Goal: Task Accomplishment & Management: Manage account settings

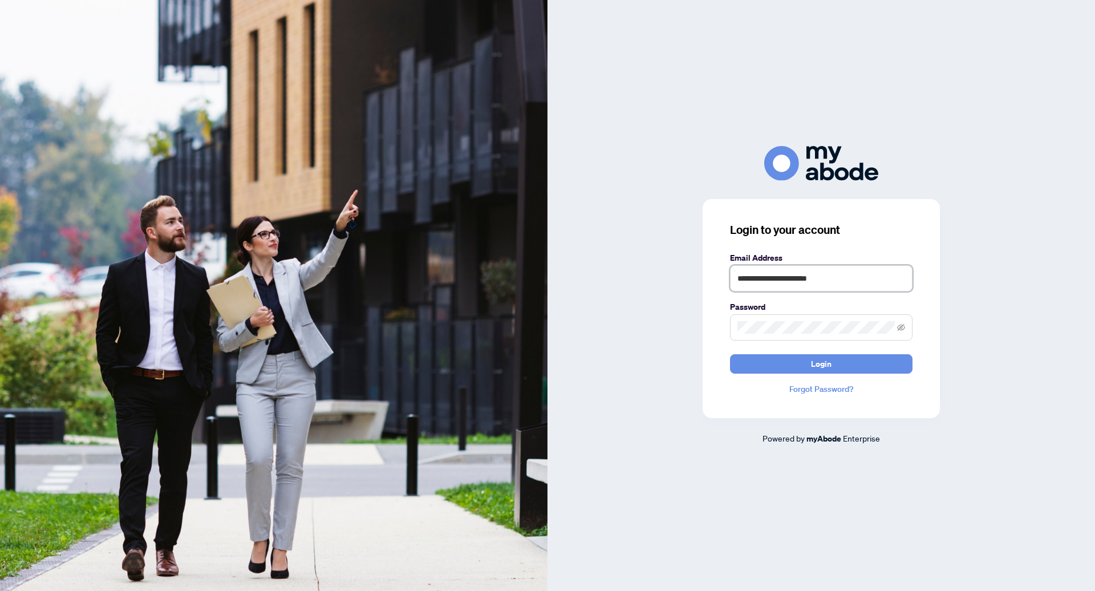
click at [793, 277] on input "**********" at bounding box center [821, 278] width 183 height 26
drag, startPoint x: 784, startPoint y: 280, endPoint x: 675, endPoint y: 266, distance: 110.3
click at [675, 266] on div "**********" at bounding box center [822, 295] width 548 height 299
type input "**********"
click at [730, 354] on button "Login" at bounding box center [821, 363] width 183 height 19
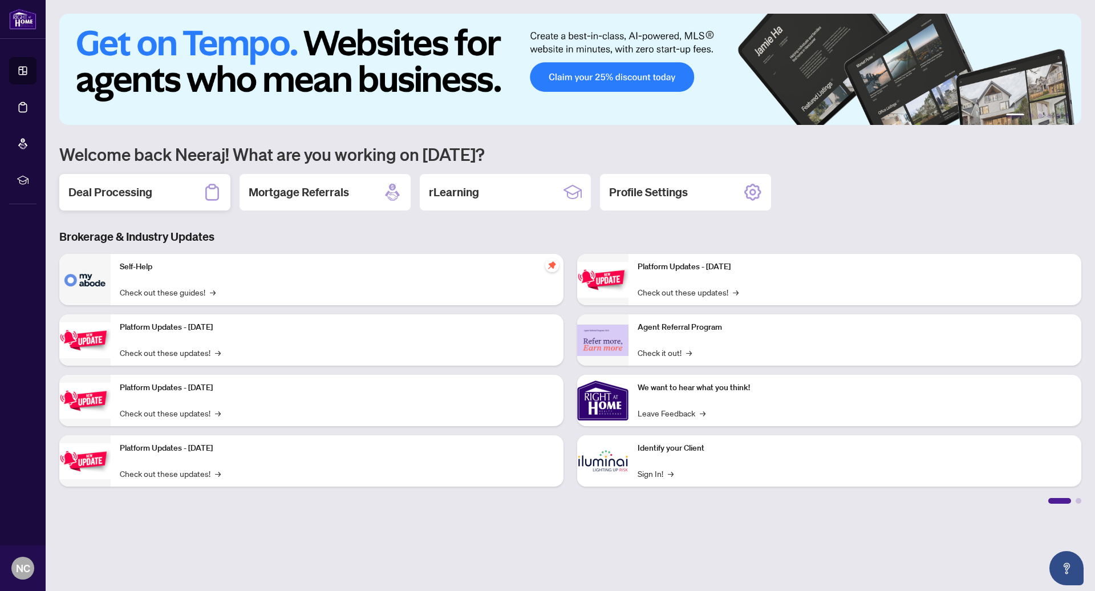
click at [128, 191] on h2 "Deal Processing" at bounding box center [110, 192] width 84 height 16
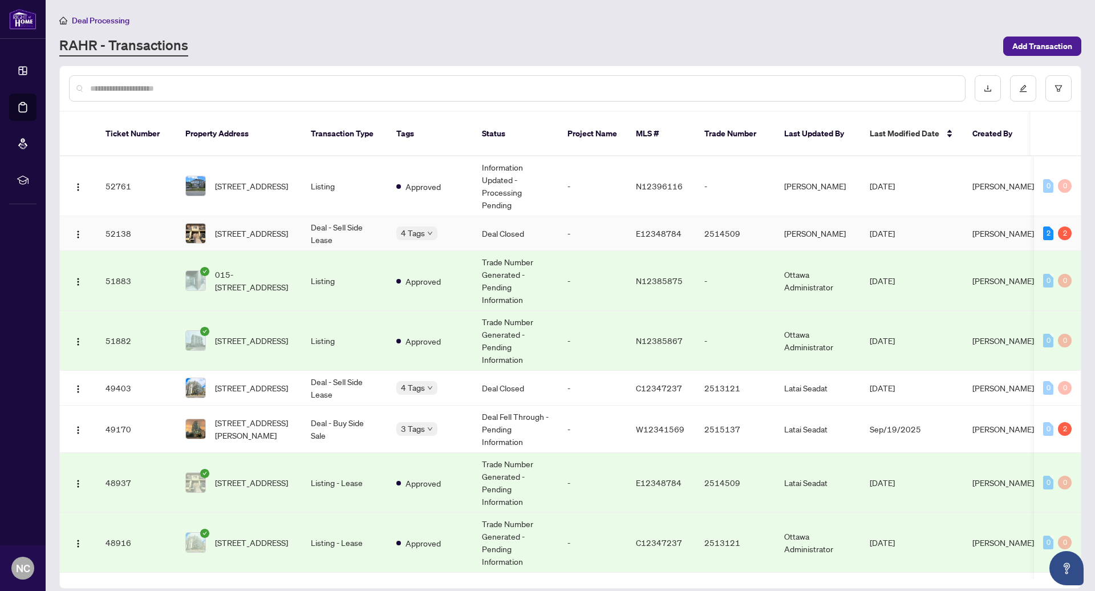
click at [351, 226] on td "Deal - Sell Side Lease" at bounding box center [345, 233] width 86 height 35
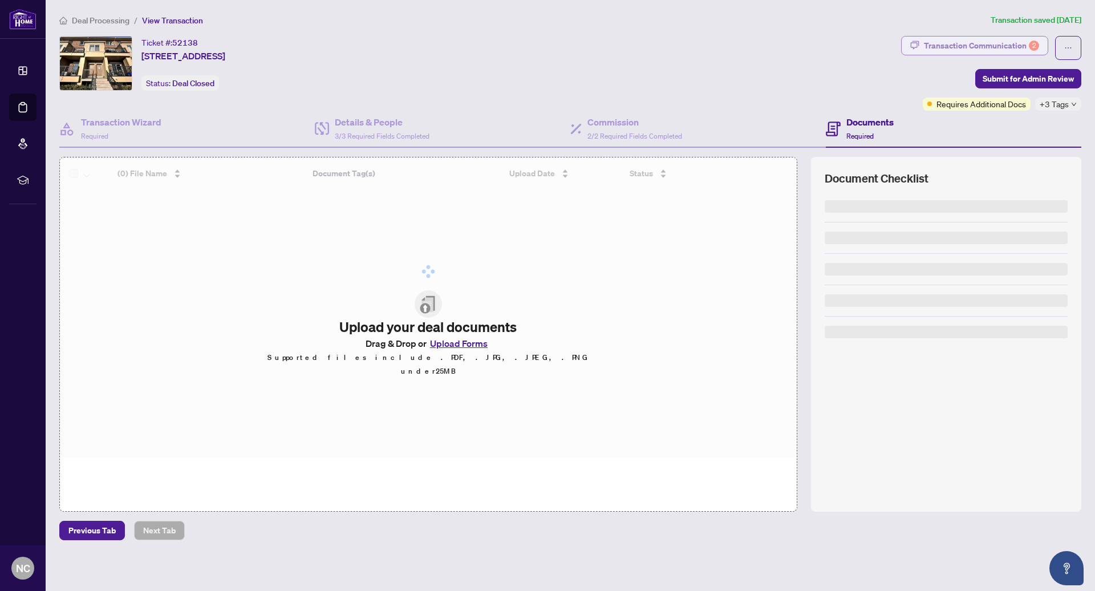
click at [950, 39] on div "Transaction Communication 2" at bounding box center [981, 46] width 115 height 18
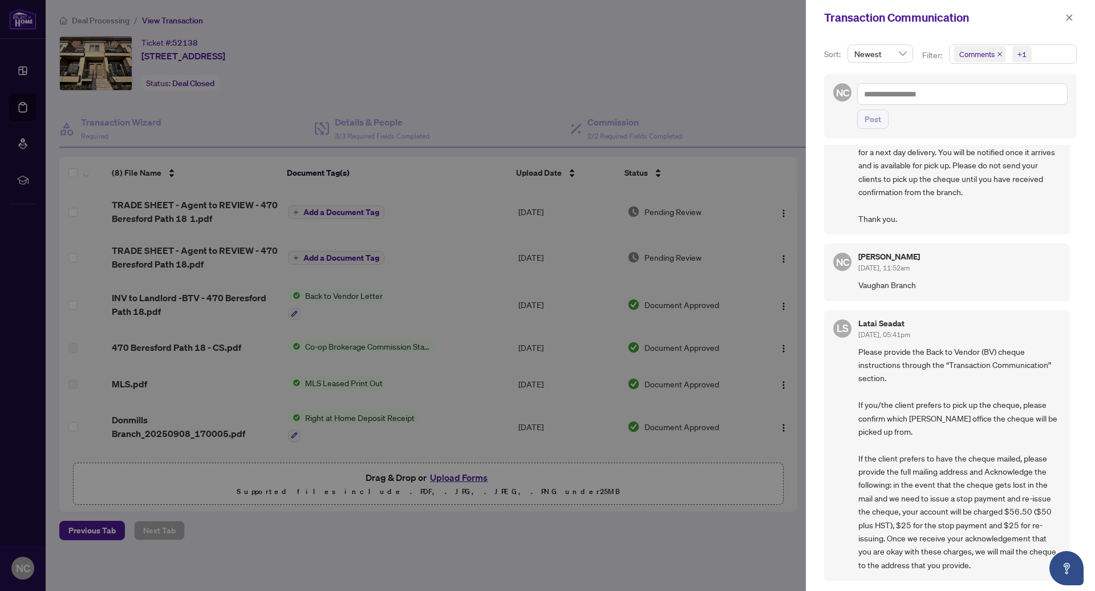
scroll to position [95, 0]
click at [1067, 18] on icon "close" at bounding box center [1070, 18] width 8 height 8
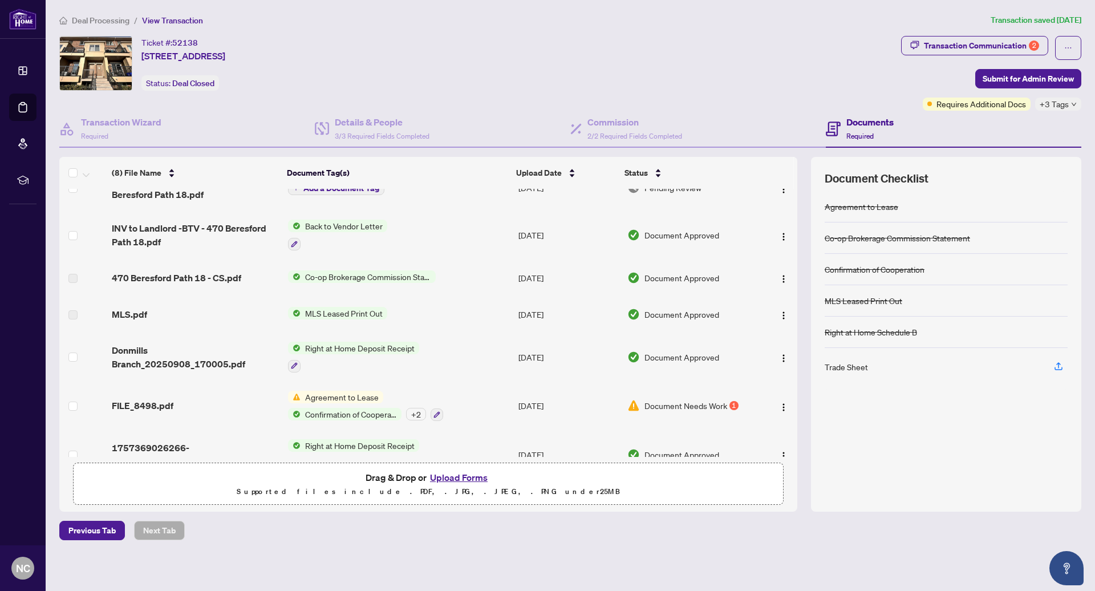
scroll to position [94, 0]
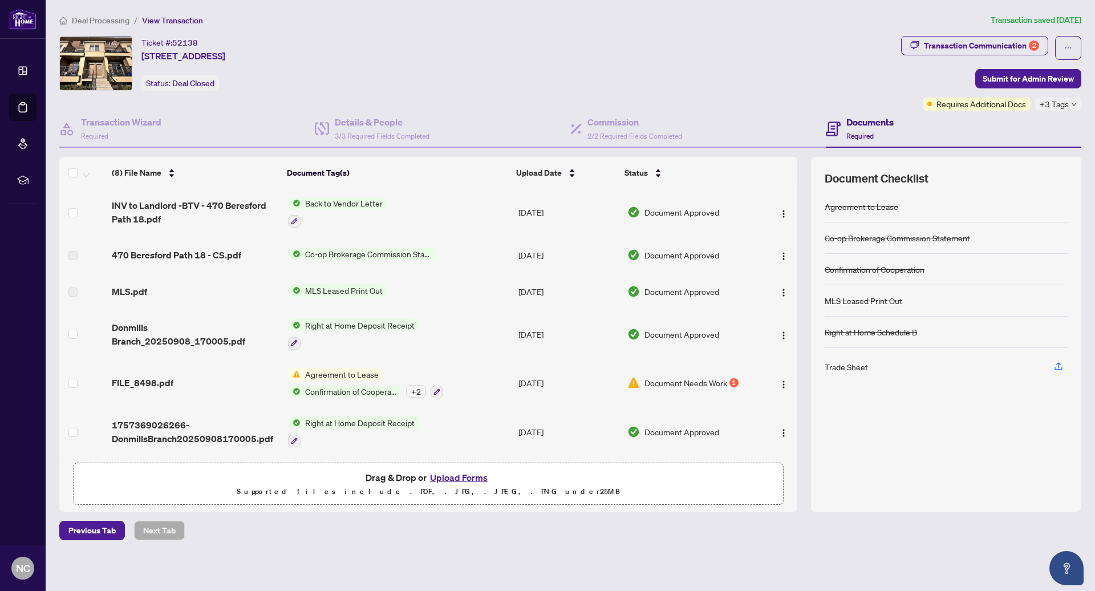
click at [465, 382] on td "Agreement to Lease Confirmation of Cooperation + 2" at bounding box center [399, 383] width 230 height 49
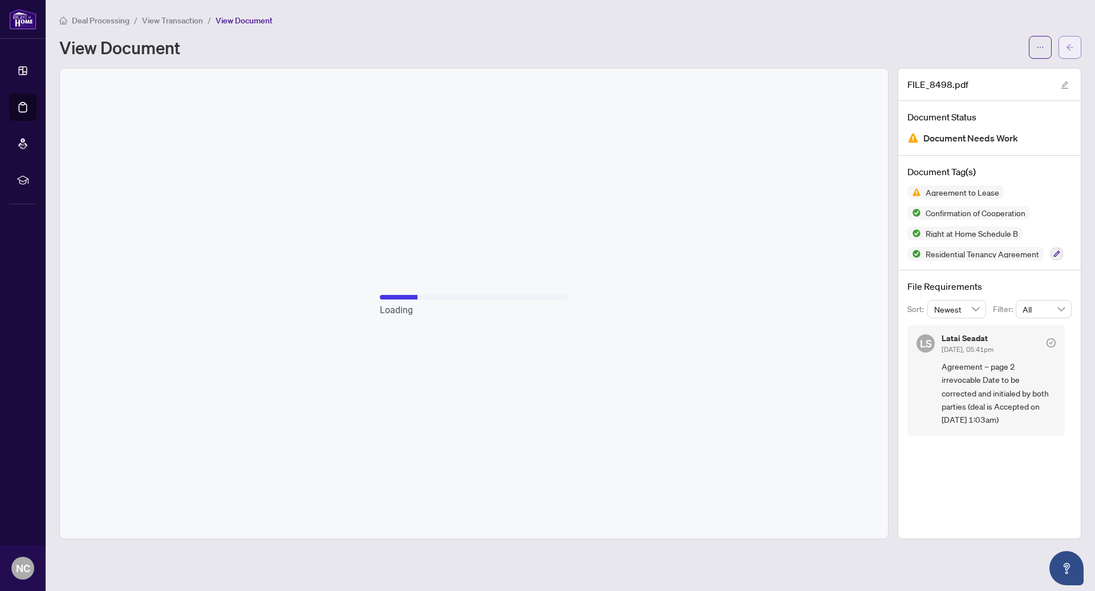
click at [1067, 46] on icon "arrow-left" at bounding box center [1070, 47] width 7 height 6
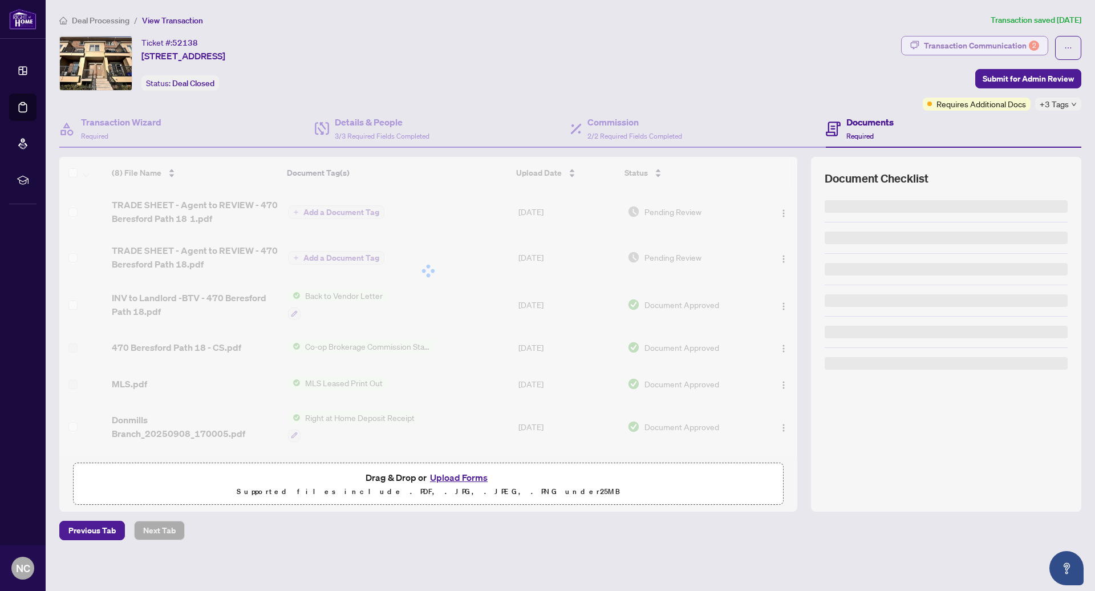
click at [990, 54] on div "Transaction Communication 2" at bounding box center [981, 46] width 115 height 18
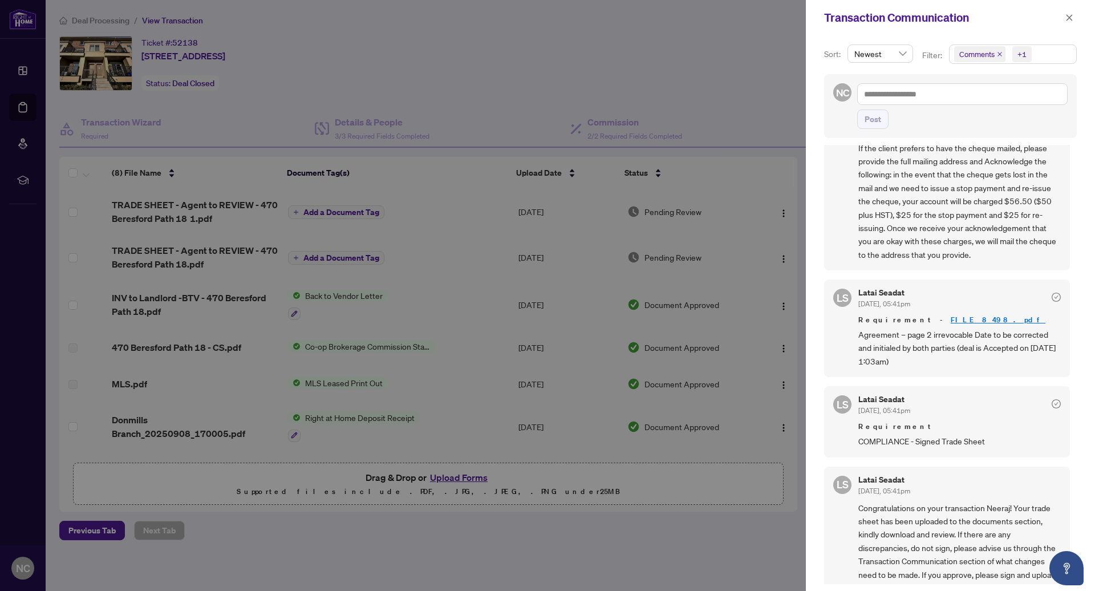
scroll to position [406, 0]
click at [968, 340] on span "Agreement – page 2 irrevocable Date to be corrected and initialed by both parti…" at bounding box center [960, 347] width 203 height 40
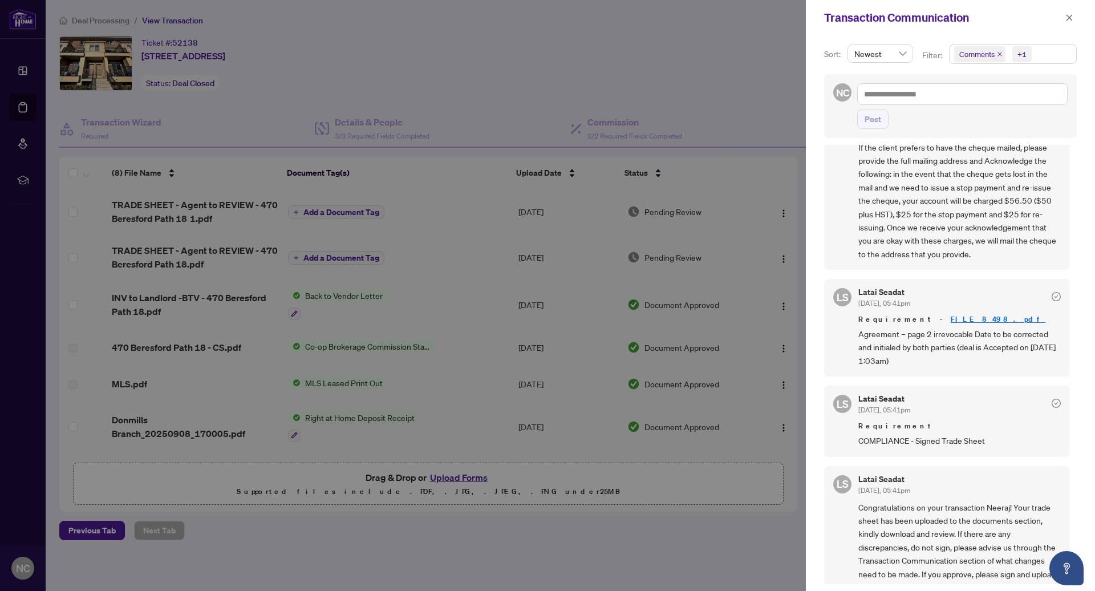
click at [968, 340] on span "Agreement – page 2 irrevocable Date to be corrected and initialed by both parti…" at bounding box center [960, 347] width 203 height 40
click at [521, 371] on div at bounding box center [547, 295] width 1095 height 591
click at [1074, 25] on div "Transaction Communication" at bounding box center [950, 17] width 289 height 35
click at [1074, 20] on button "button" at bounding box center [1069, 18] width 15 height 14
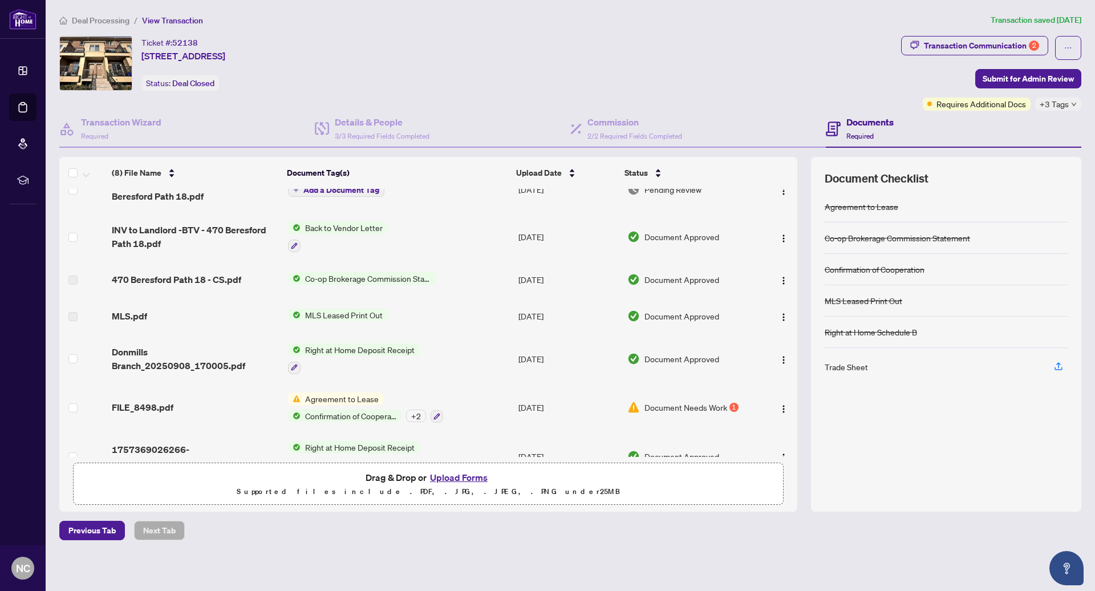
scroll to position [94, 0]
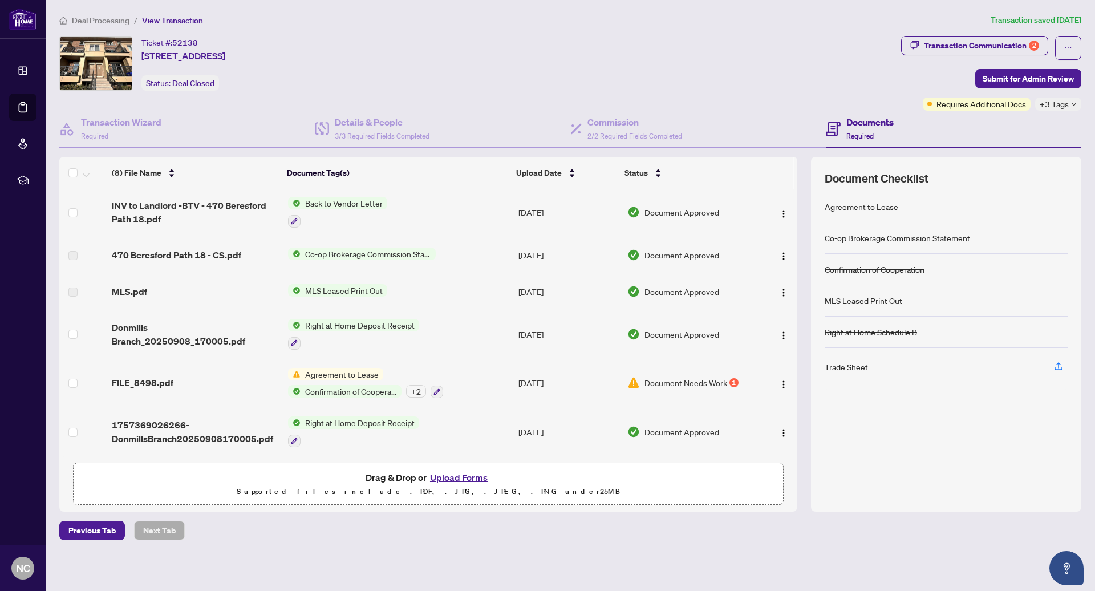
click at [473, 369] on td "Agreement to Lease Confirmation of Cooperation + 2" at bounding box center [399, 383] width 230 height 49
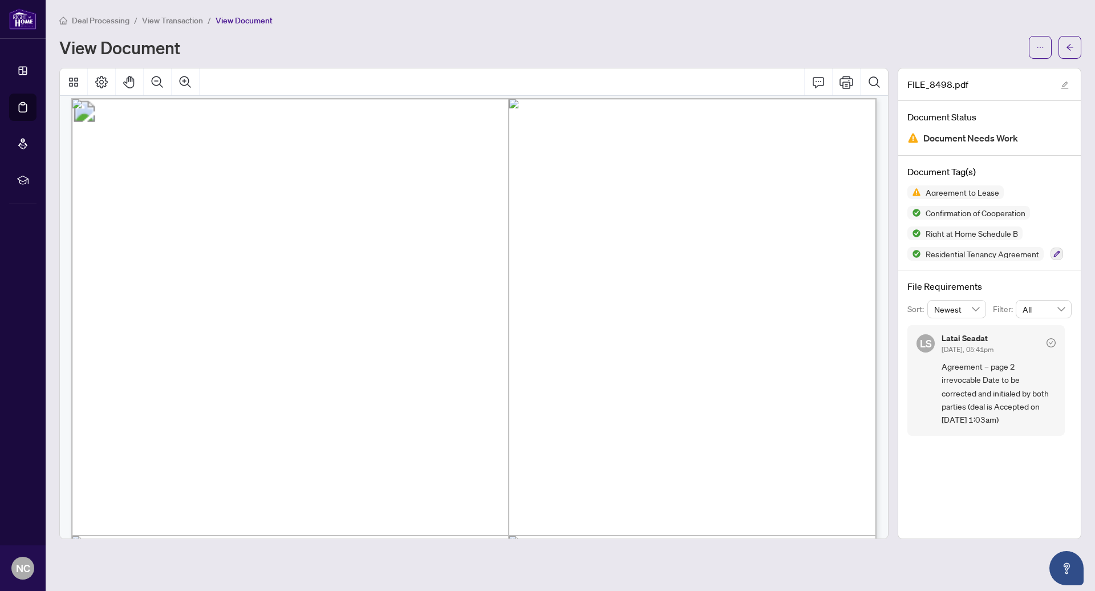
scroll to position [3220, 1]
click at [1009, 389] on span "Agreement – page 2 irrevocable Date to be corrected and initialed by both parti…" at bounding box center [999, 393] width 114 height 67
click at [975, 371] on span "Agreement – page 2 irrevocable Date to be corrected and initialed by both parti…" at bounding box center [999, 393] width 114 height 67
click at [986, 383] on span "Agreement – page 2 irrevocable Date to be corrected and initialed by both parti…" at bounding box center [999, 393] width 114 height 67
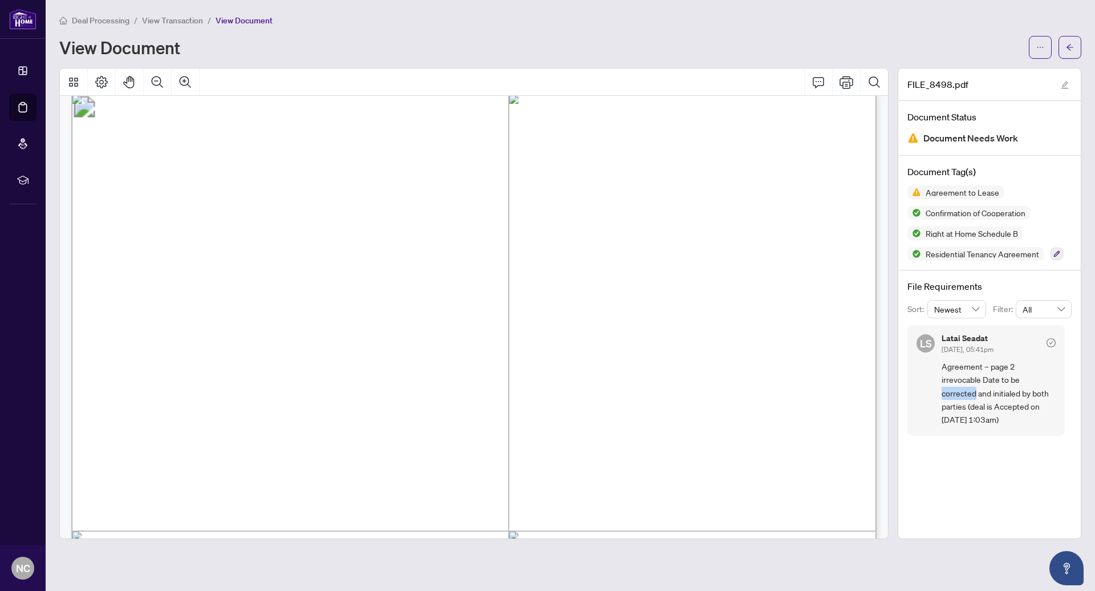
click at [986, 383] on span "Agreement – page 2 irrevocable Date to be corrected and initialed by both parti…" at bounding box center [999, 393] width 114 height 67
click at [1014, 385] on span "Agreement – page 2 irrevocable Date to be corrected and initialed by both parti…" at bounding box center [999, 393] width 114 height 67
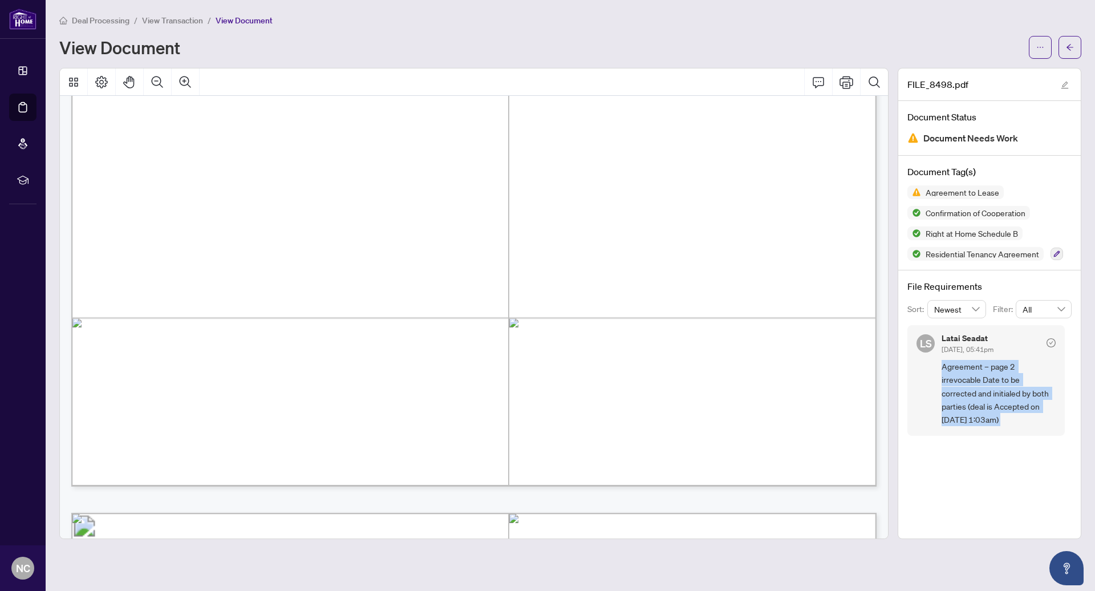
scroll to position [3869, 1]
click at [992, 385] on span "Agreement – page 2 irrevocable Date to be corrected and initialed by both parti…" at bounding box center [999, 393] width 114 height 67
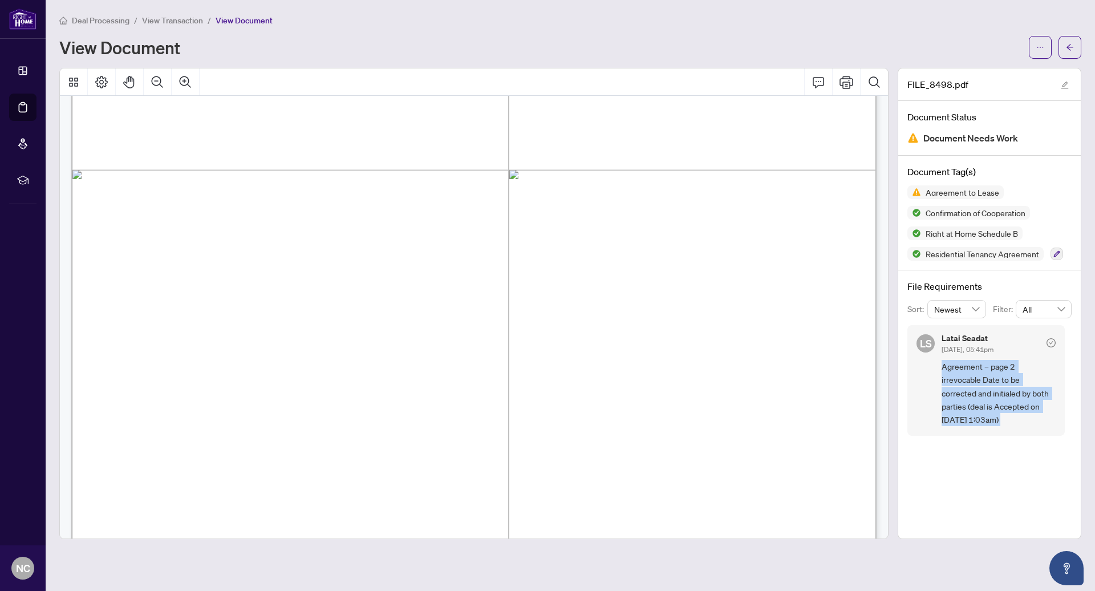
scroll to position [4649, 1]
